Goal: Book appointment/travel/reservation

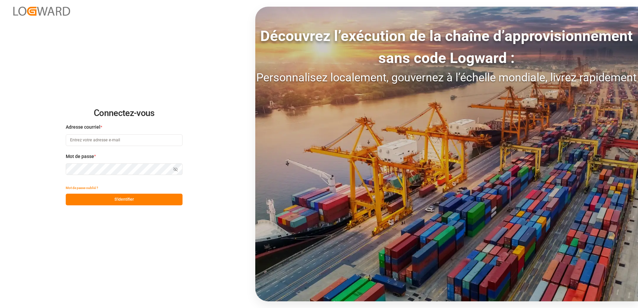
type input "[EMAIL_ADDRESS][DOMAIN_NAME]"
click at [123, 197] on button "S'identifier" at bounding box center [124, 200] width 117 height 12
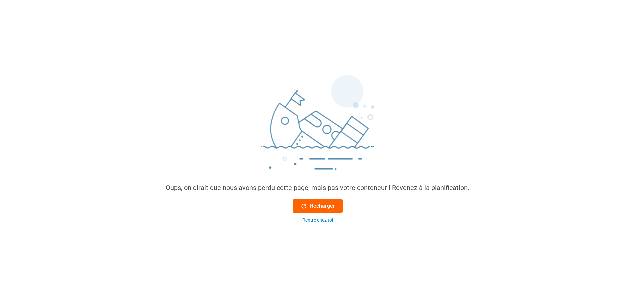
click at [304, 206] on icon at bounding box center [303, 206] width 7 height 7
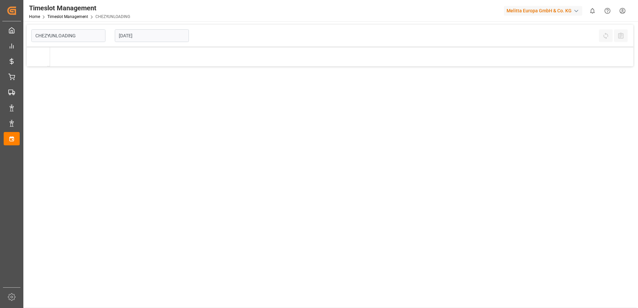
type input "Chezy Unloading"
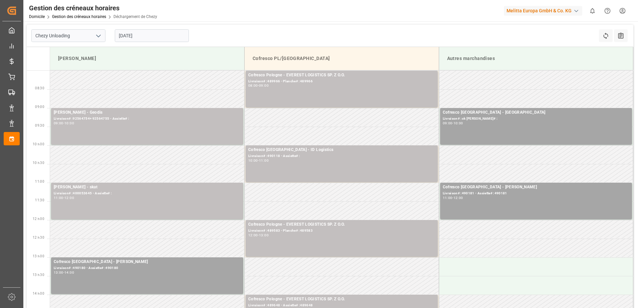
click at [136, 36] on input "[DATE]" at bounding box center [152, 35] width 74 height 13
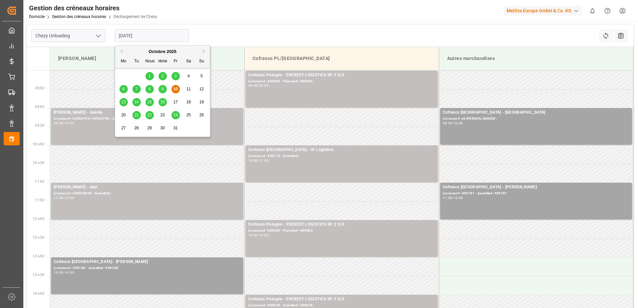
click at [161, 89] on span "9" at bounding box center [162, 89] width 2 height 5
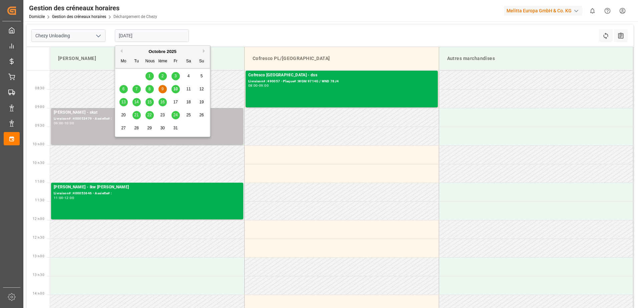
click at [162, 38] on input "[DATE]" at bounding box center [152, 35] width 74 height 13
click at [177, 92] on div "10" at bounding box center [175, 89] width 8 height 8
type input "[DATE]"
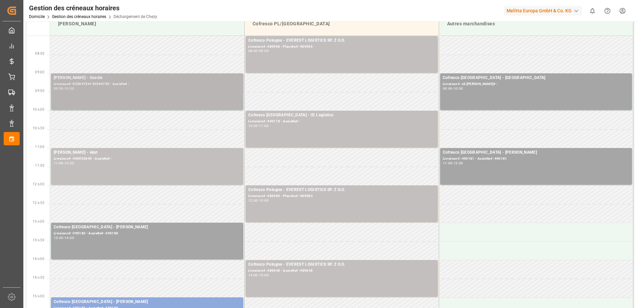
scroll to position [100, 0]
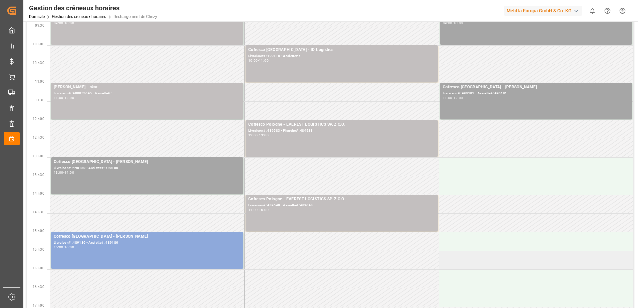
click at [606, 255] on td at bounding box center [536, 260] width 194 height 19
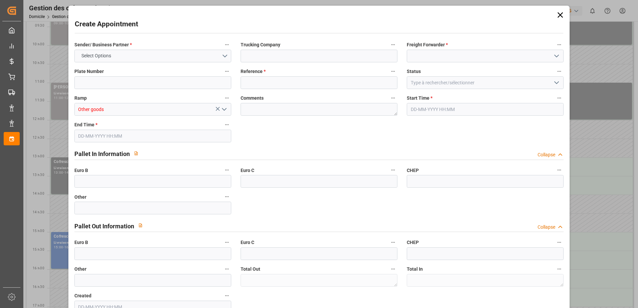
type input "0"
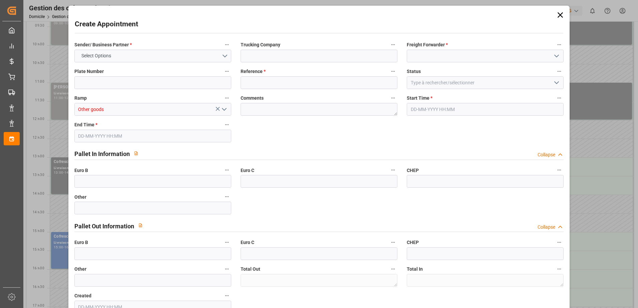
type input "0"
type input "[DATE] 15:30"
type input "[DATE] 16:30"
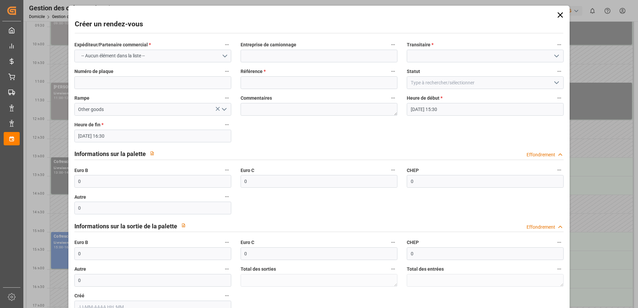
click at [561, 16] on icon at bounding box center [559, 14] width 9 height 9
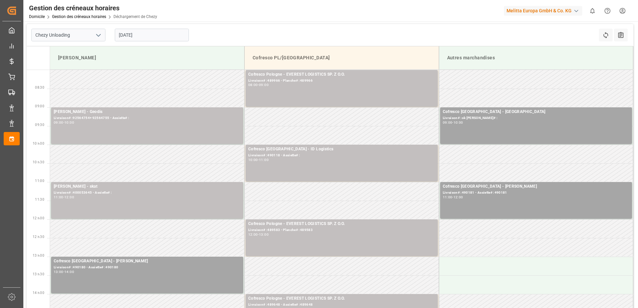
scroll to position [0, 0]
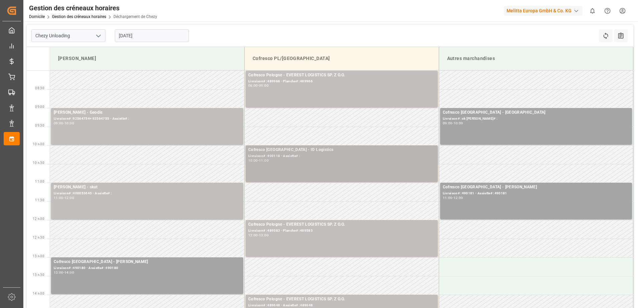
click at [337, 161] on div "10:00 - 11:00" at bounding box center [341, 161] width 187 height 4
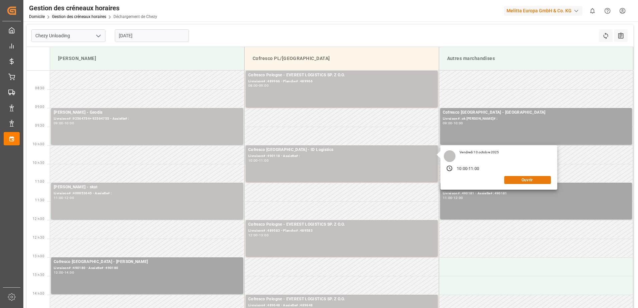
click at [522, 182] on button "Ouvrir" at bounding box center [527, 180] width 47 height 8
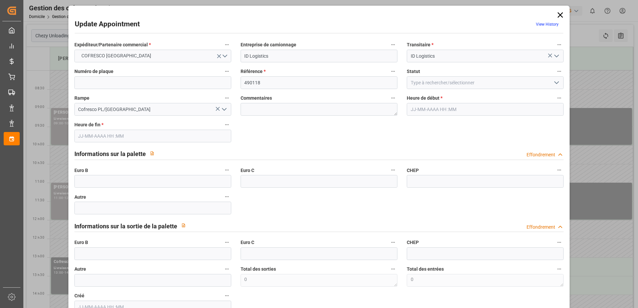
type input "[DATE] 10:00"
type input "[DATE] 11:00"
type input "[DATE] 10:12"
click at [556, 82] on icon "Ouvrir le menu" at bounding box center [556, 83] width 8 height 8
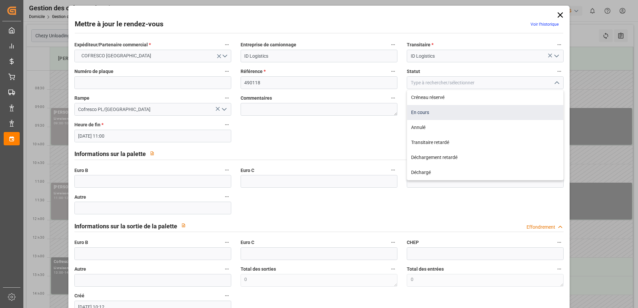
click at [432, 114] on div "En cours" at bounding box center [485, 112] width 156 height 15
type input "In Progress"
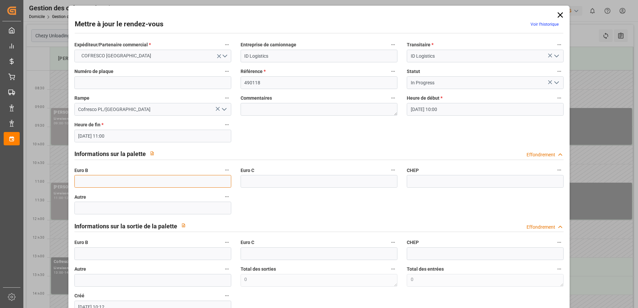
click at [85, 179] on input "text" at bounding box center [152, 181] width 157 height 13
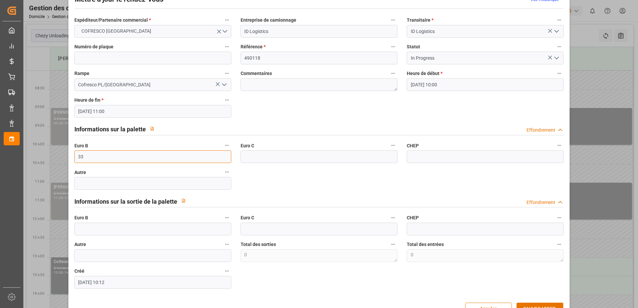
scroll to position [44, 0]
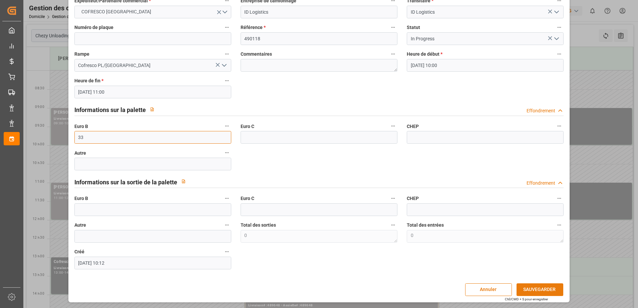
type input "33"
click at [549, 293] on button "SAUVEGARDER" at bounding box center [539, 289] width 47 height 13
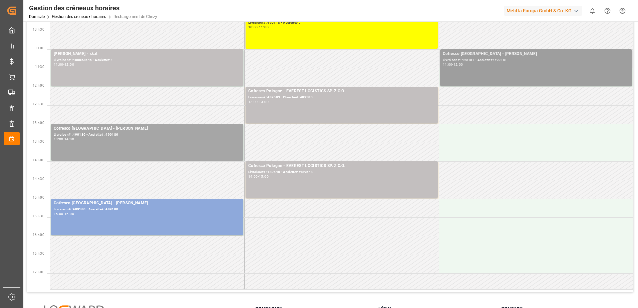
scroll to position [0, 0]
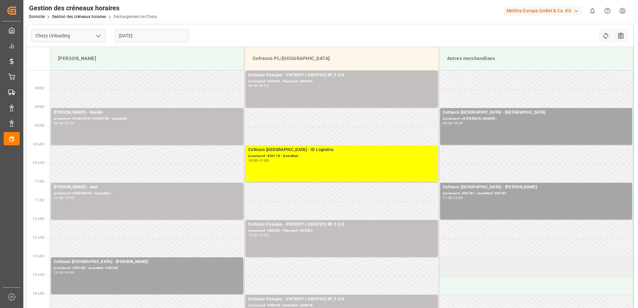
click at [500, 276] on td at bounding box center [536, 266] width 194 height 19
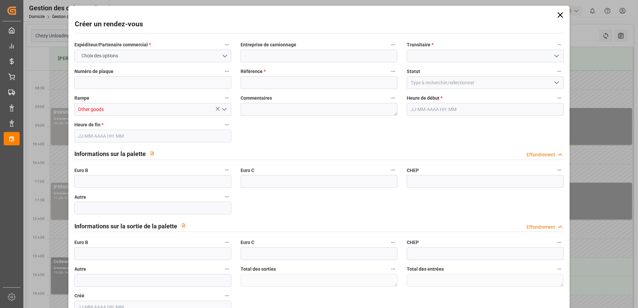
type input "0"
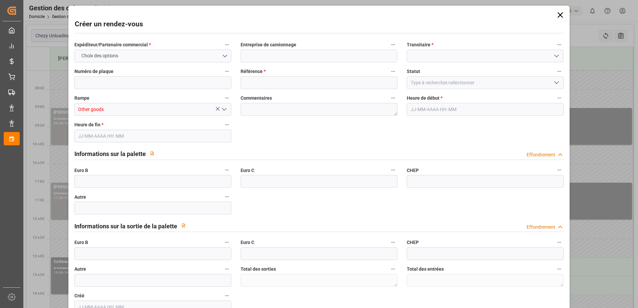
type input "0"
type input "[DATE] 13:00"
type input "[DATE] 14:00"
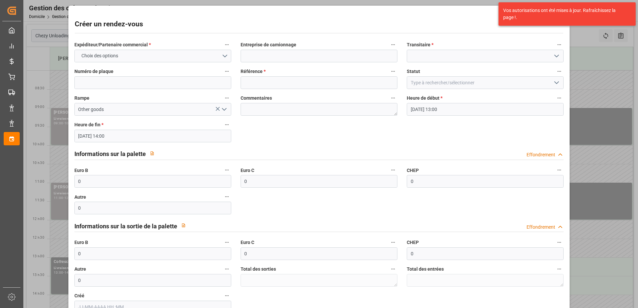
click at [591, 76] on div "Créer un rendez-vous Expéditeur/Partenaire commercial * Choix des options Entre…" at bounding box center [319, 154] width 638 height 308
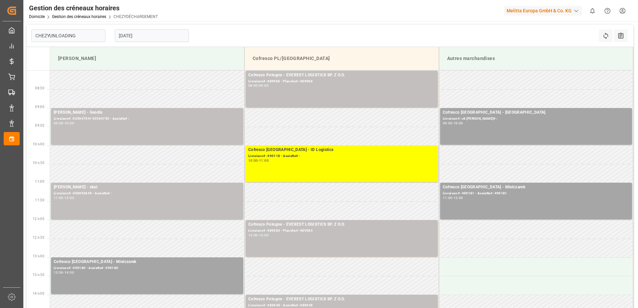
type input "Chezy Unloading"
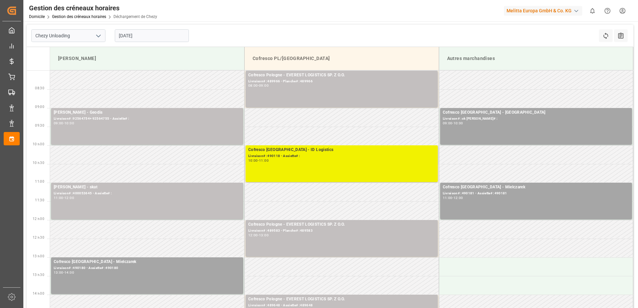
click at [327, 161] on div "10:00 - 11:00" at bounding box center [341, 161] width 187 height 4
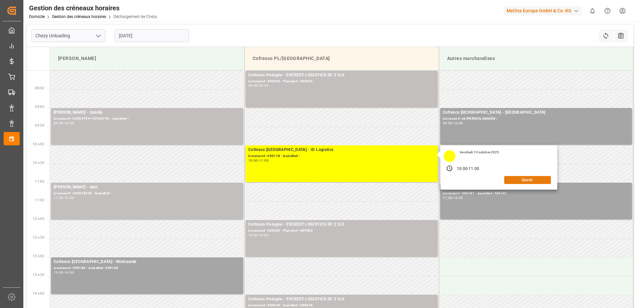
click at [515, 182] on button "Ouvrir" at bounding box center [527, 180] width 47 height 8
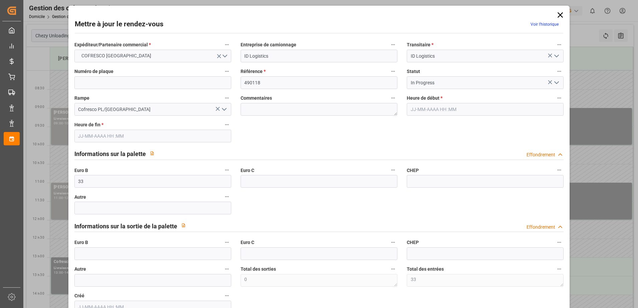
type input "[DATE] 10:00"
type input "[DATE] 11:00"
type input "[DATE] 10:12"
click at [552, 82] on icon "Ouvrir le menu" at bounding box center [556, 83] width 8 height 8
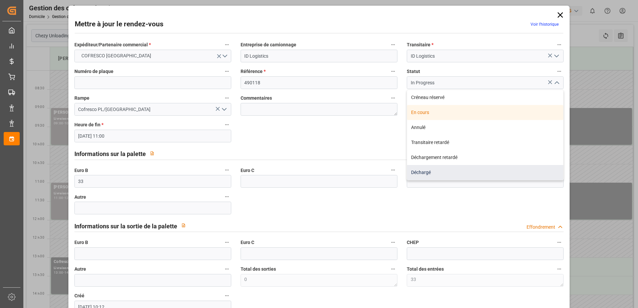
click at [411, 170] on div "Déchargé" at bounding box center [485, 172] width 156 height 15
type input "Unloaded"
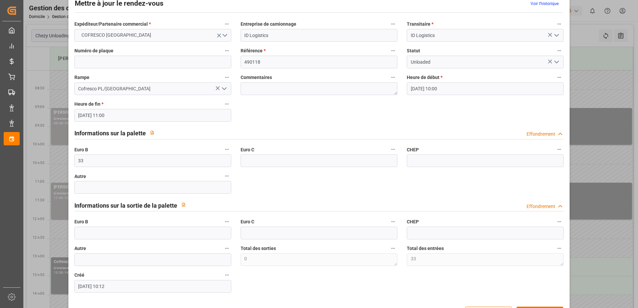
scroll to position [44, 0]
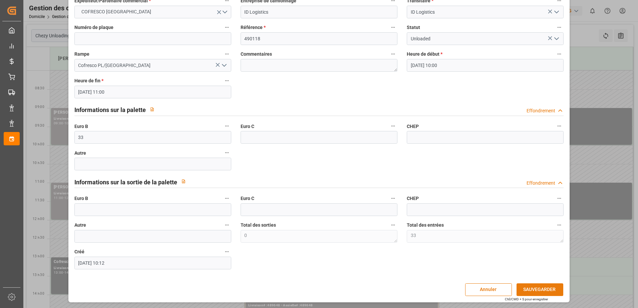
click at [539, 288] on button "SAUVEGARDER" at bounding box center [539, 289] width 47 height 13
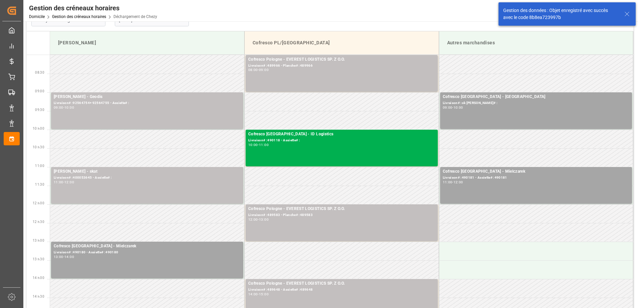
scroll to position [0, 0]
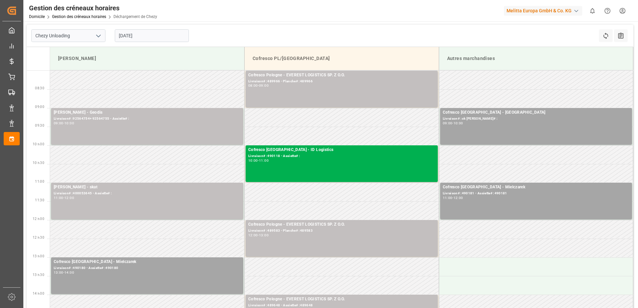
click at [342, 10] on div "Gestion des créneaux horaires Domicile Gestion des créneaux horaires Déchargeme…" at bounding box center [328, 10] width 619 height 21
click at [158, 34] on input "[DATE]" at bounding box center [152, 35] width 74 height 13
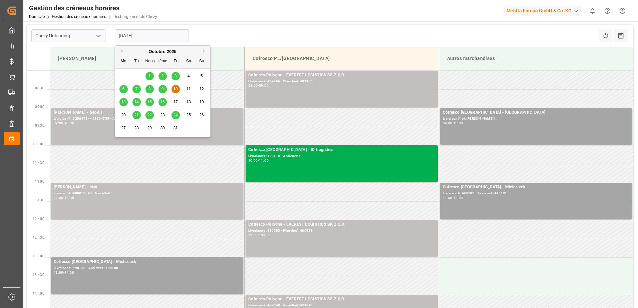
click at [161, 90] on div "9" at bounding box center [162, 89] width 8 height 8
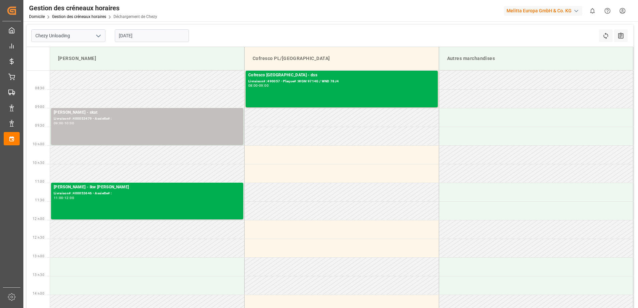
click at [169, 36] on input "[DATE]" at bounding box center [152, 35] width 74 height 13
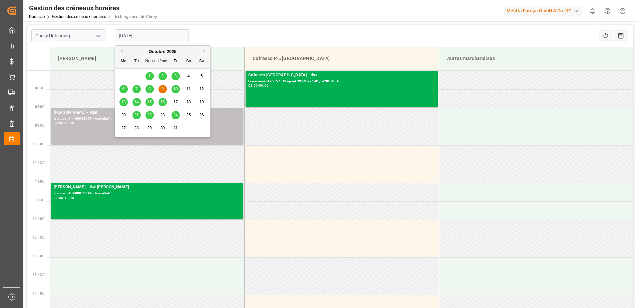
click at [174, 88] on span "10" at bounding box center [175, 89] width 4 height 5
type input "[DATE]"
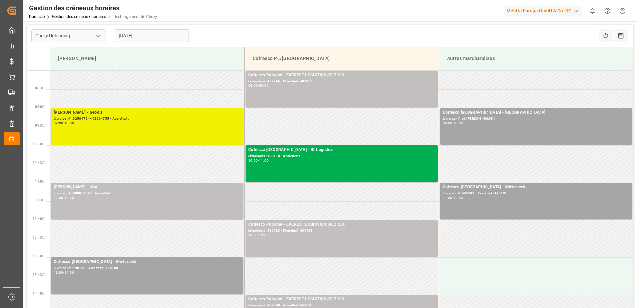
click at [184, 127] on div "Melitta Minden - Geodis Livraison# :92564754+ 92564755 - Assiette# : 09:00 - 10…" at bounding box center [147, 126] width 187 height 34
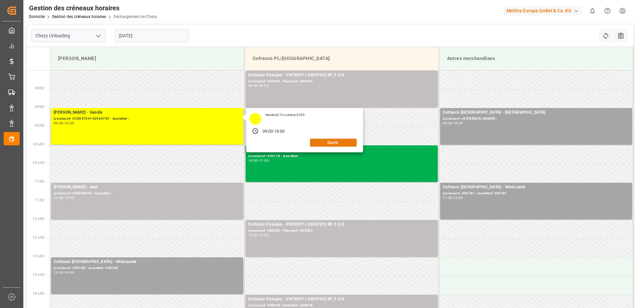
click at [336, 144] on button "Ouvrir" at bounding box center [333, 143] width 47 height 8
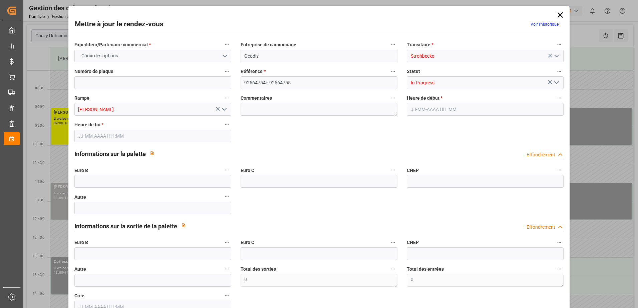
type input "0"
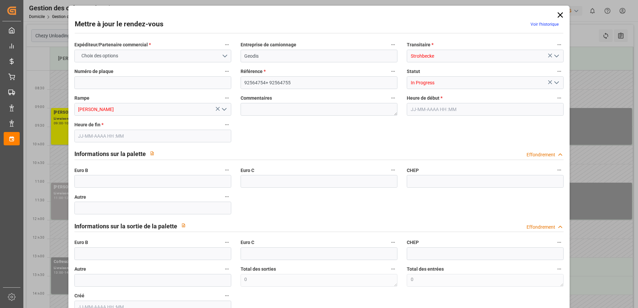
type input "0"
type input "10-10-2025 09:00"
type input "[DATE] 10:00"
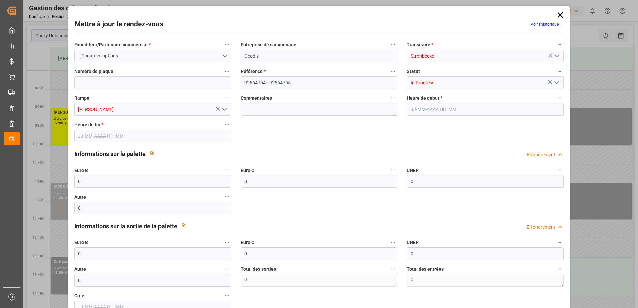
type input "06-10-2025 12:49"
drag, startPoint x: 99, startPoint y: 180, endPoint x: 46, endPoint y: 181, distance: 52.7
click at [46, 181] on div "Mettre à jour le rendez-vous Voir l’historique Expéditeur/Partenaire commercial…" at bounding box center [319, 154] width 638 height 308
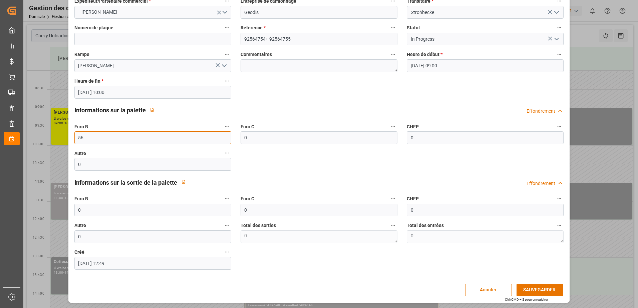
scroll to position [44, 0]
type input "56"
click at [527, 290] on button "SAUVEGARDER" at bounding box center [539, 289] width 47 height 13
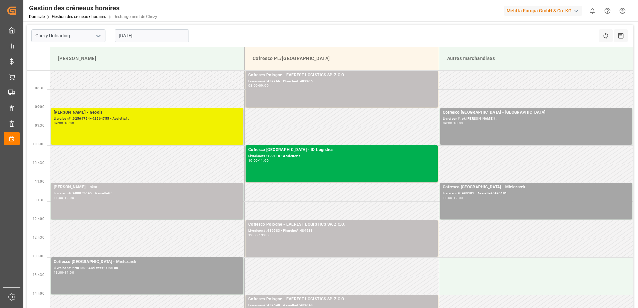
click at [196, 124] on div "09:00 - 10:00" at bounding box center [147, 124] width 187 height 4
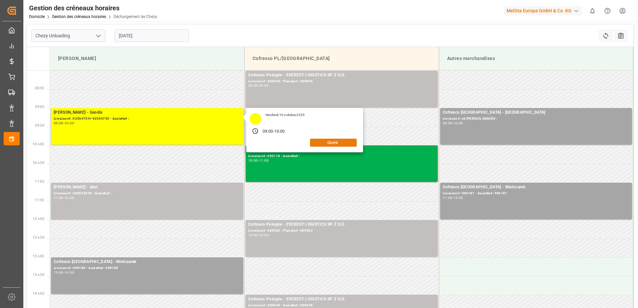
click at [333, 144] on button "Ouvrir" at bounding box center [333, 143] width 47 height 8
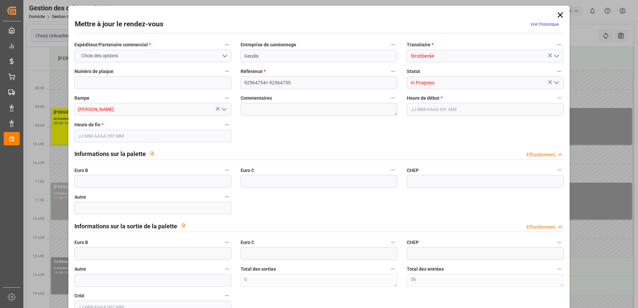
type input "56"
type input "0"
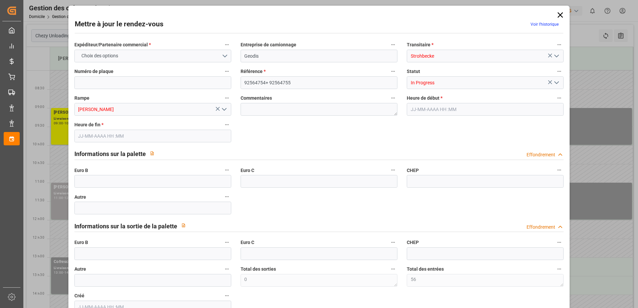
type input "0"
type input "10-10-2025 09:00"
type input "[DATE] 10:00"
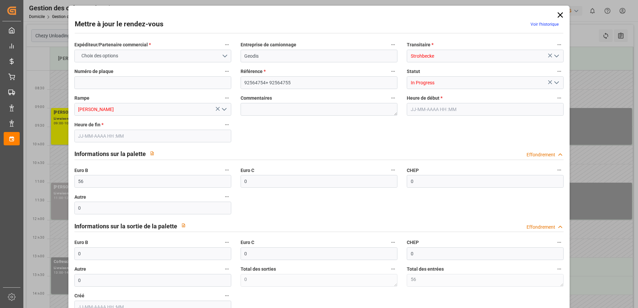
type input "06-10-2025 12:49"
click at [555, 83] on polyline "Ouvrir le menu" at bounding box center [556, 83] width 4 height 2
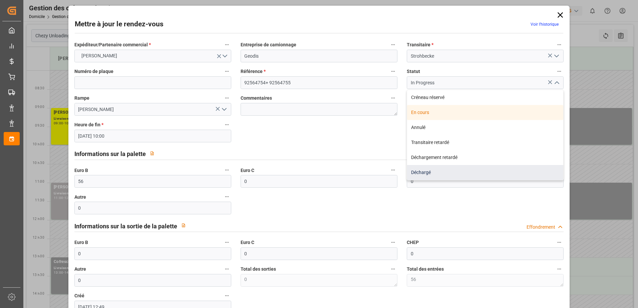
click at [441, 171] on div "Déchargé" at bounding box center [485, 172] width 156 height 15
type input "Unloaded"
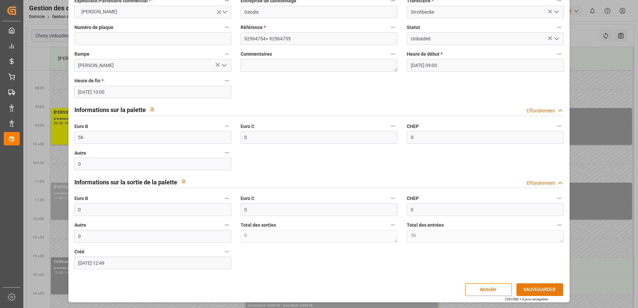
click at [533, 290] on button "SAUVEGARDER" at bounding box center [539, 289] width 47 height 13
